Goal: Information Seeking & Learning: Learn about a topic

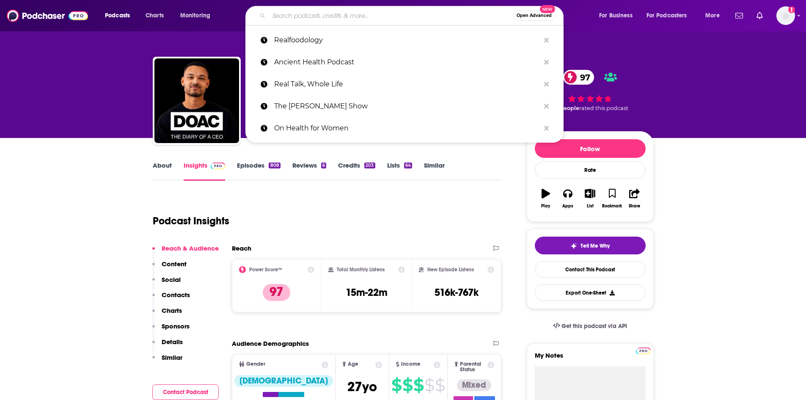
click at [386, 15] on input "Search podcasts, credits, & more..." at bounding box center [391, 16] width 244 height 14
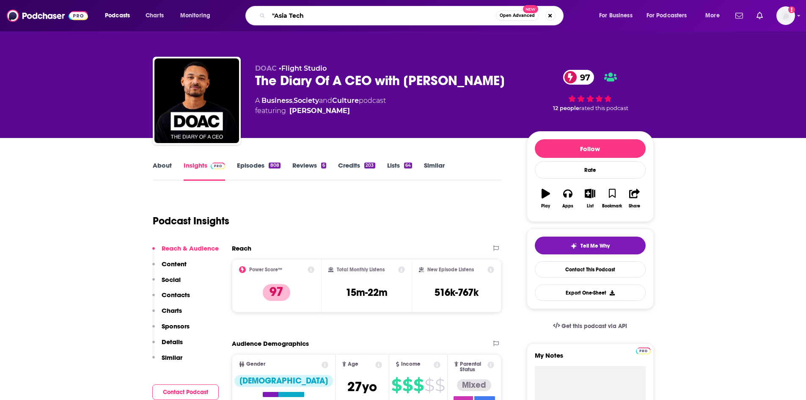
type input ""Asia Tech""
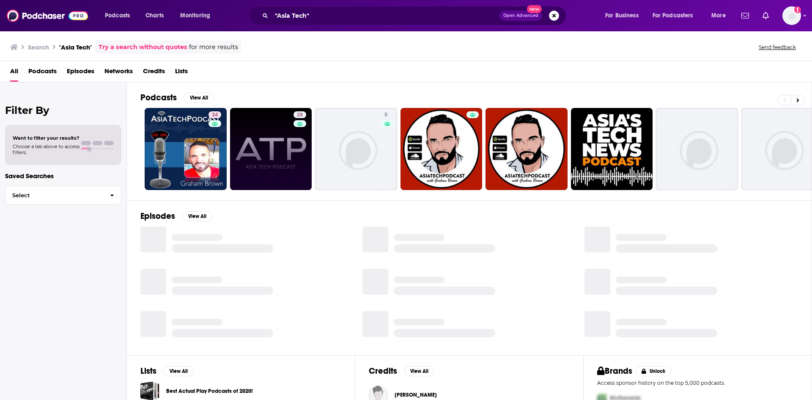
click at [277, 152] on link "28" at bounding box center [271, 149] width 82 height 82
